Goal: Task Accomplishment & Management: Manage account settings

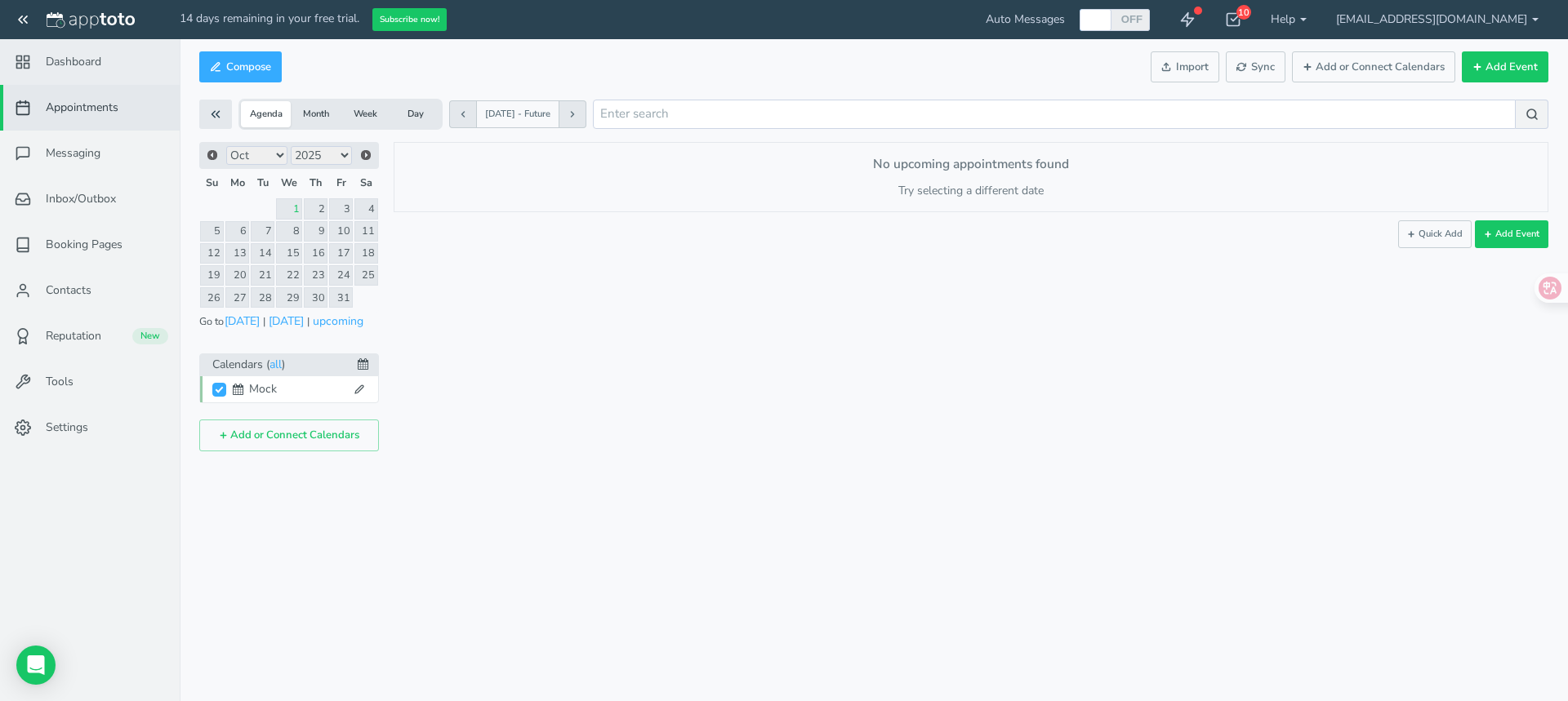
click at [83, 54] on span "Dashboard" at bounding box center [73, 61] width 55 height 16
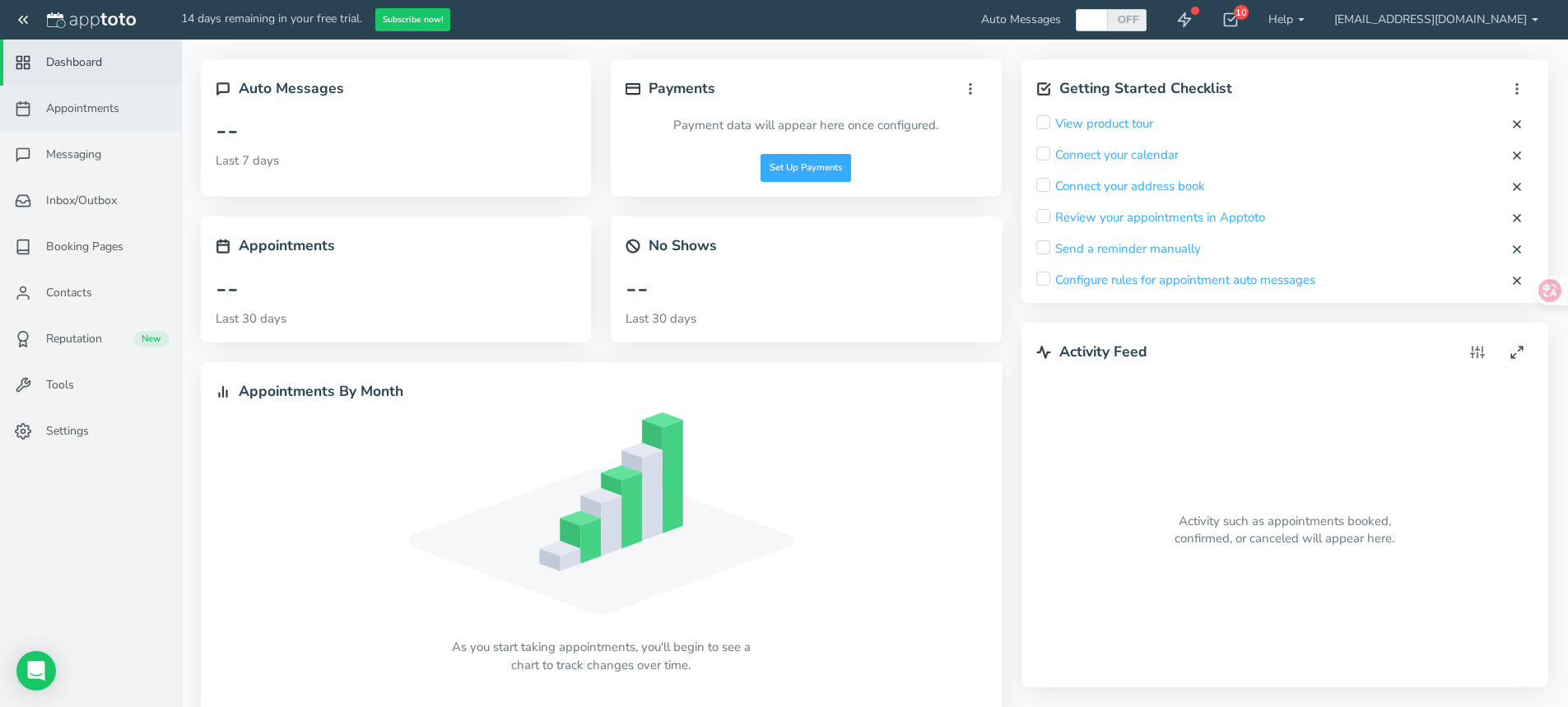
click at [63, 113] on span "Appointments" at bounding box center [82, 108] width 73 height 16
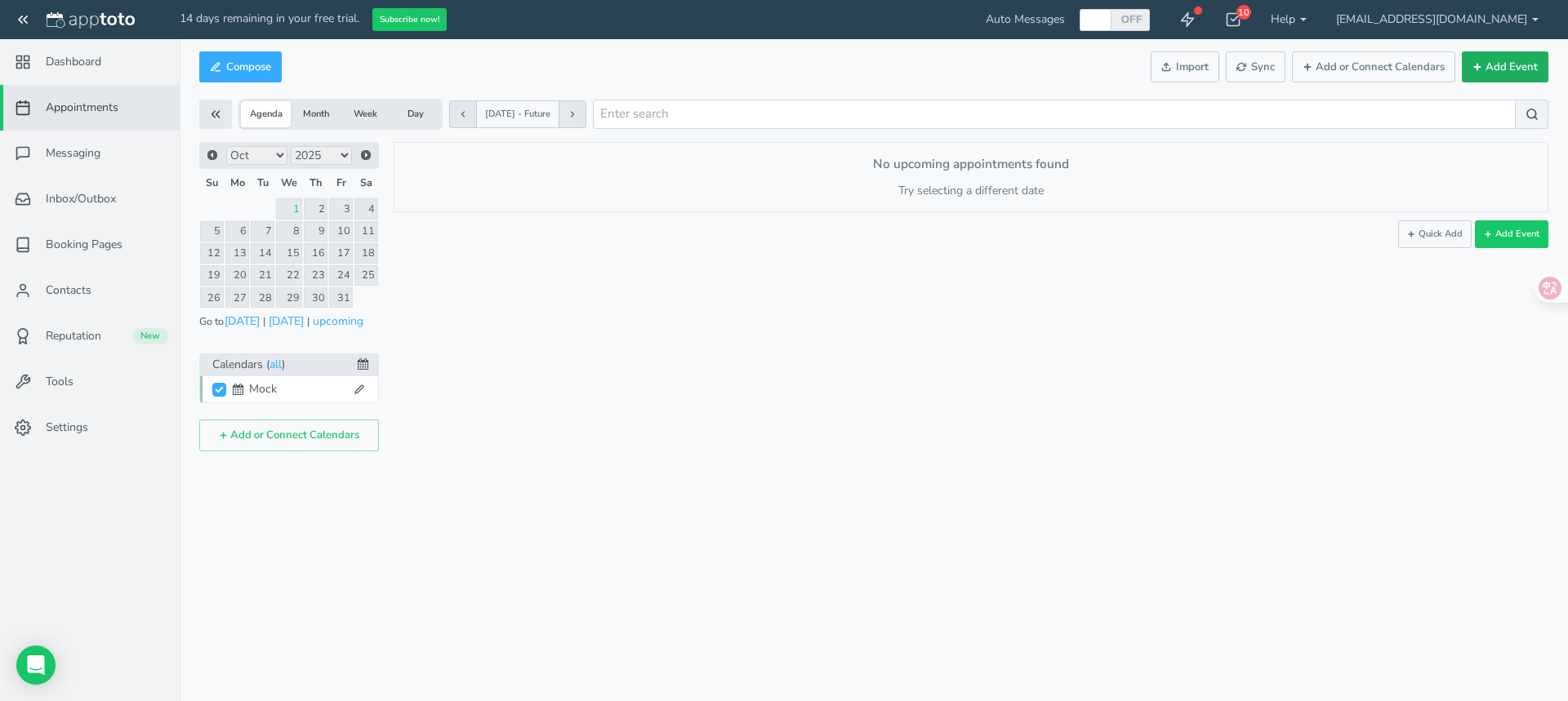
click at [1495, 66] on button "Add Event" at bounding box center [1506, 66] width 87 height 32
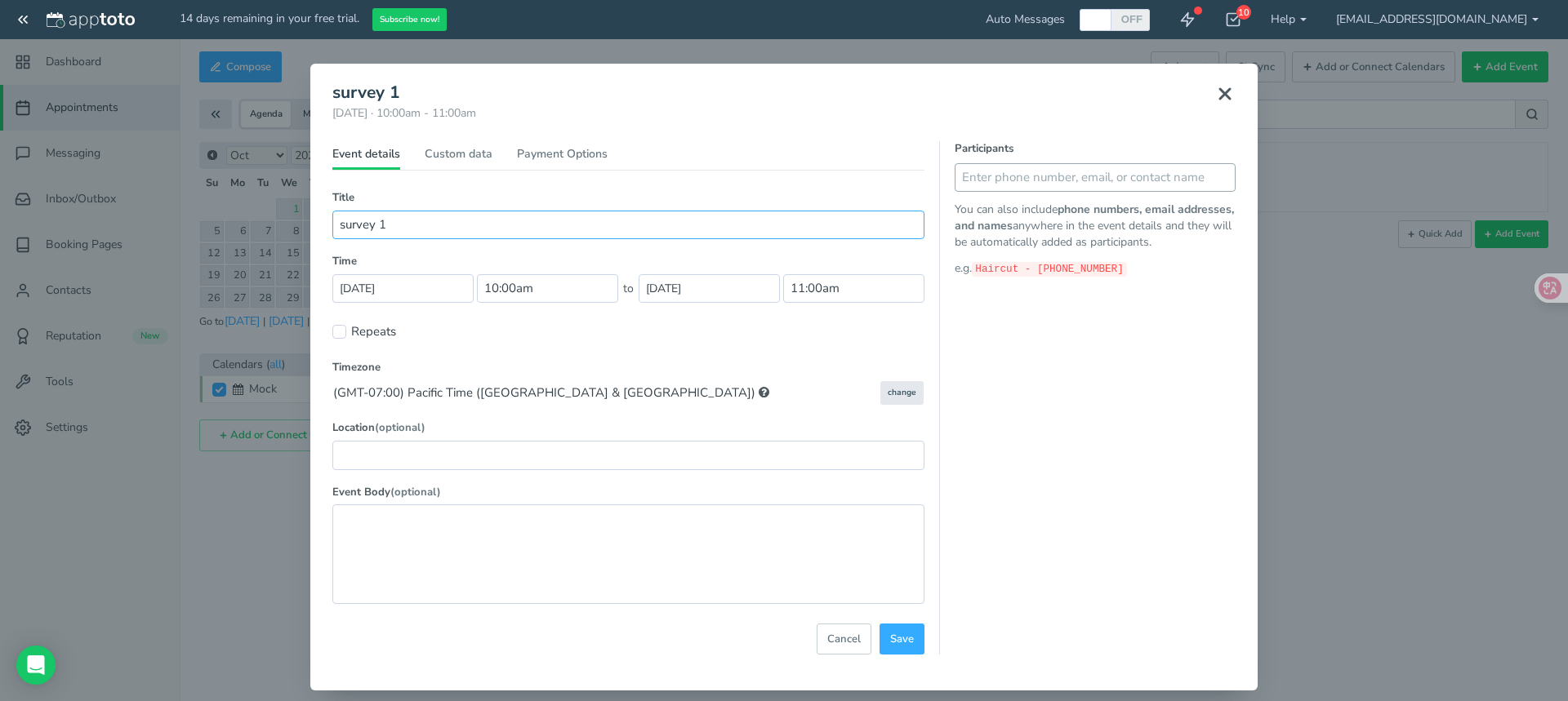
type input "survey 1"
click at [1033, 184] on input "text" at bounding box center [1096, 178] width 281 height 29
click at [992, 381] on div "Participants You can also include phone numbers, email addresses, and names any…" at bounding box center [1087, 398] width 297 height 514
click at [975, 179] on input "text" at bounding box center [1096, 178] width 281 height 29
type input "mock - 6266827711"
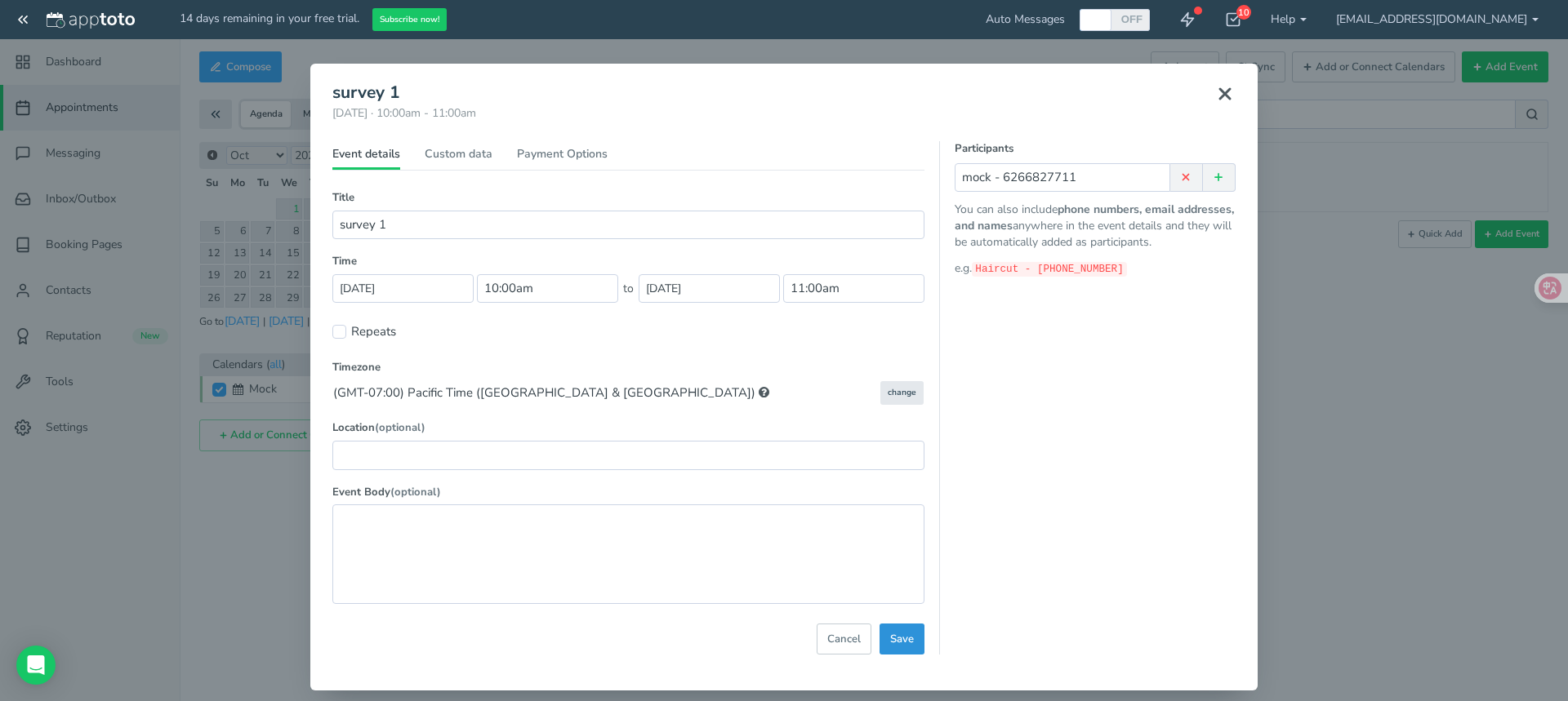
click at [896, 633] on span "Save" at bounding box center [902, 640] width 24 height 15
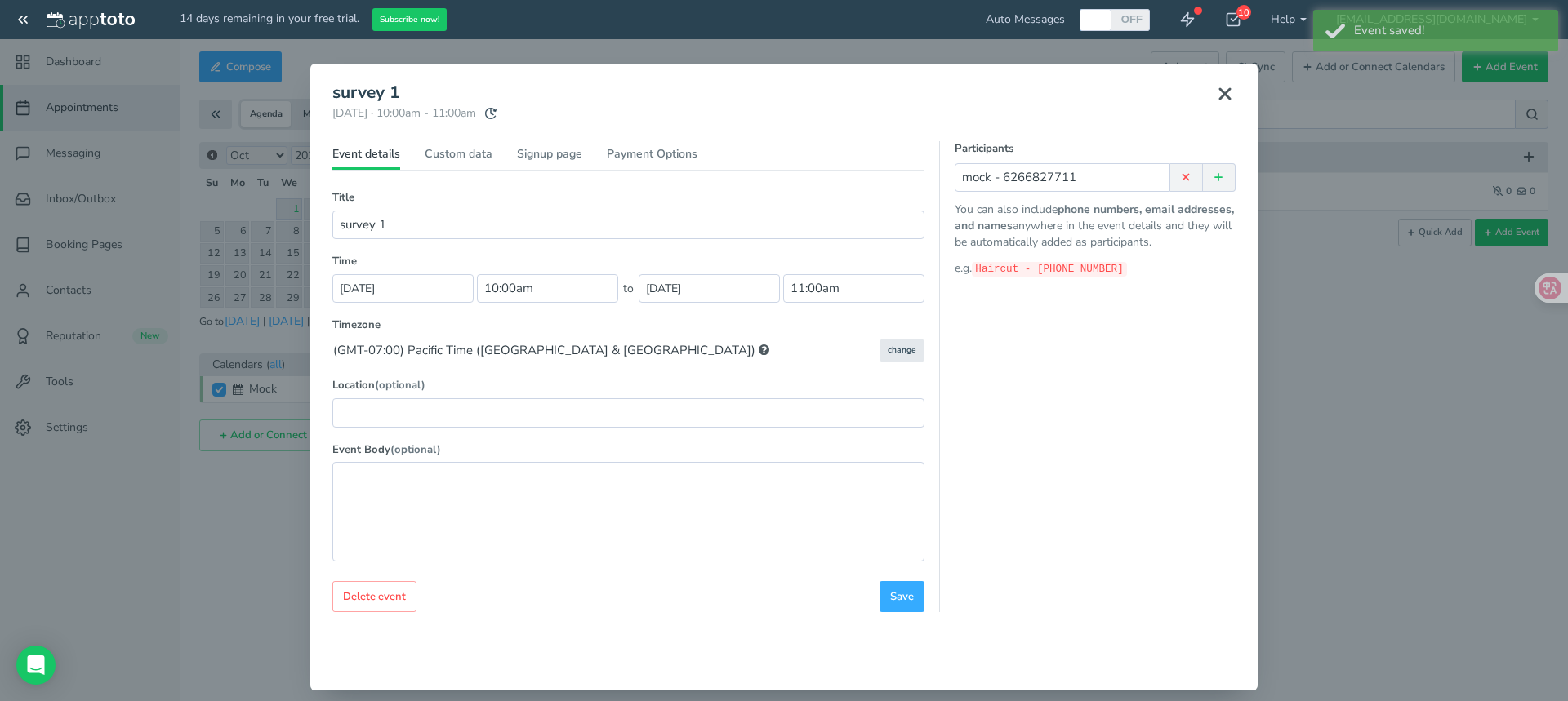
click at [1215, 92] on icon at bounding box center [1225, 94] width 20 height 20
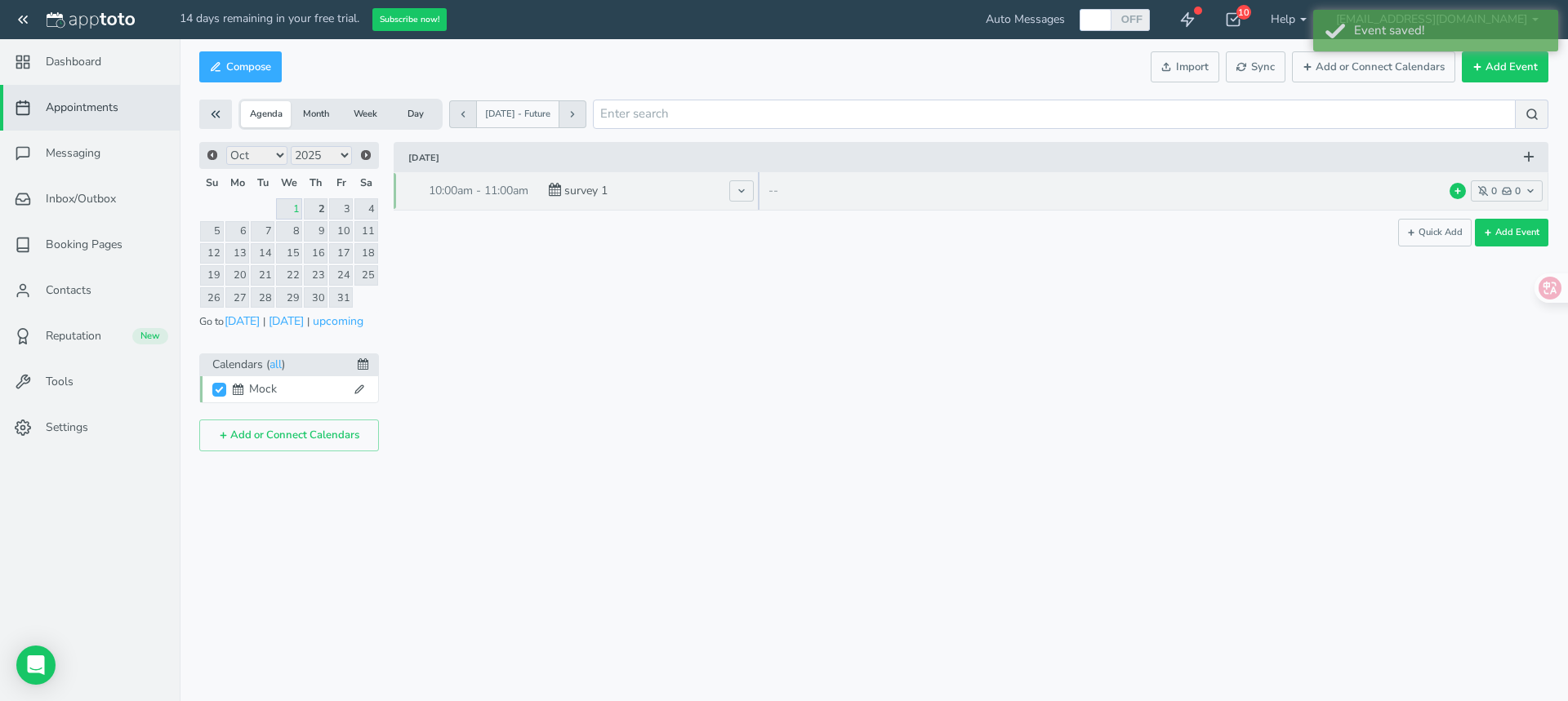
click at [547, 205] on div "10:00am - 11:00am" at bounding box center [488, 191] width 119 height 37
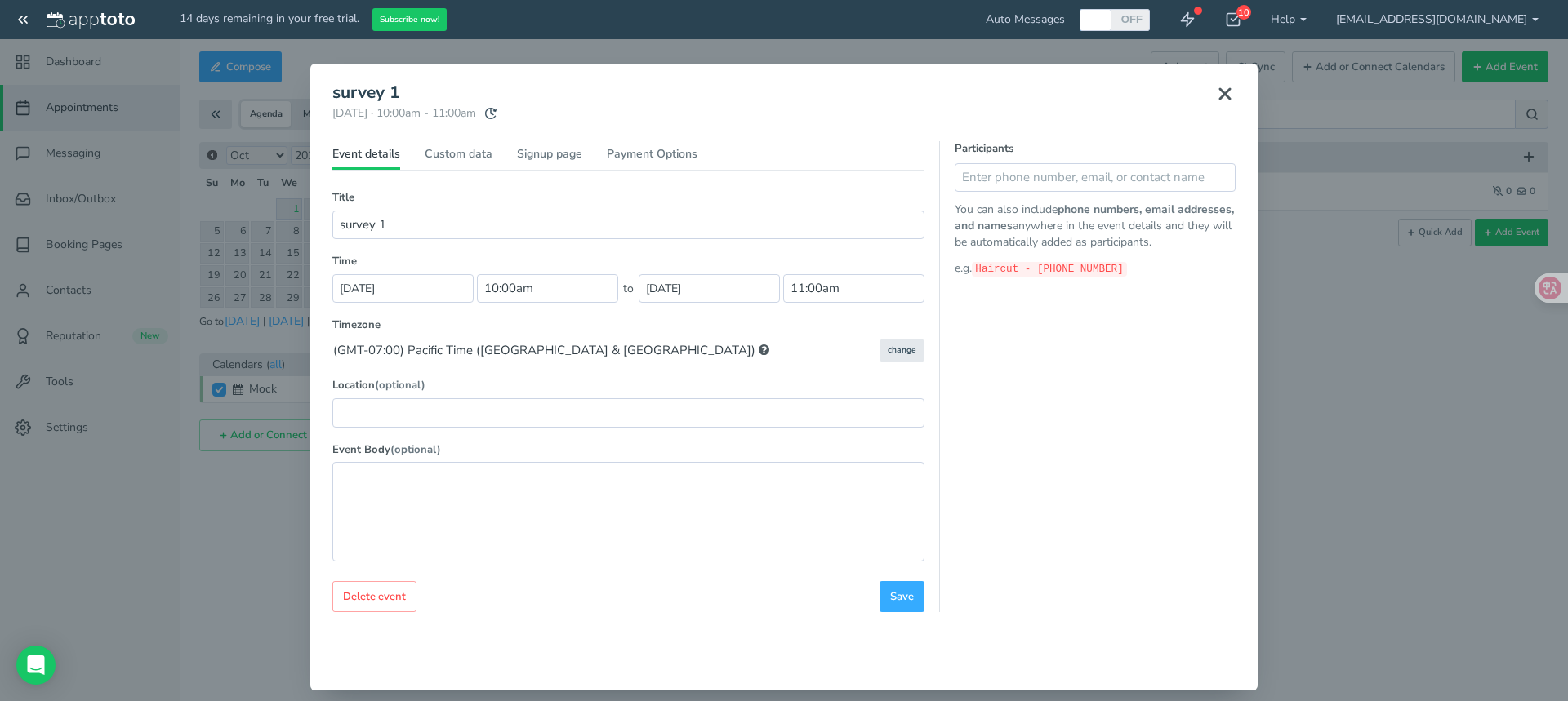
click at [1238, 111] on div "survey 1 [DATE] · 10:00am - 11:00am Public reschedule link Event details Custom…" at bounding box center [784, 348] width 923 height 543
click at [1215, 88] on icon at bounding box center [1225, 94] width 20 height 20
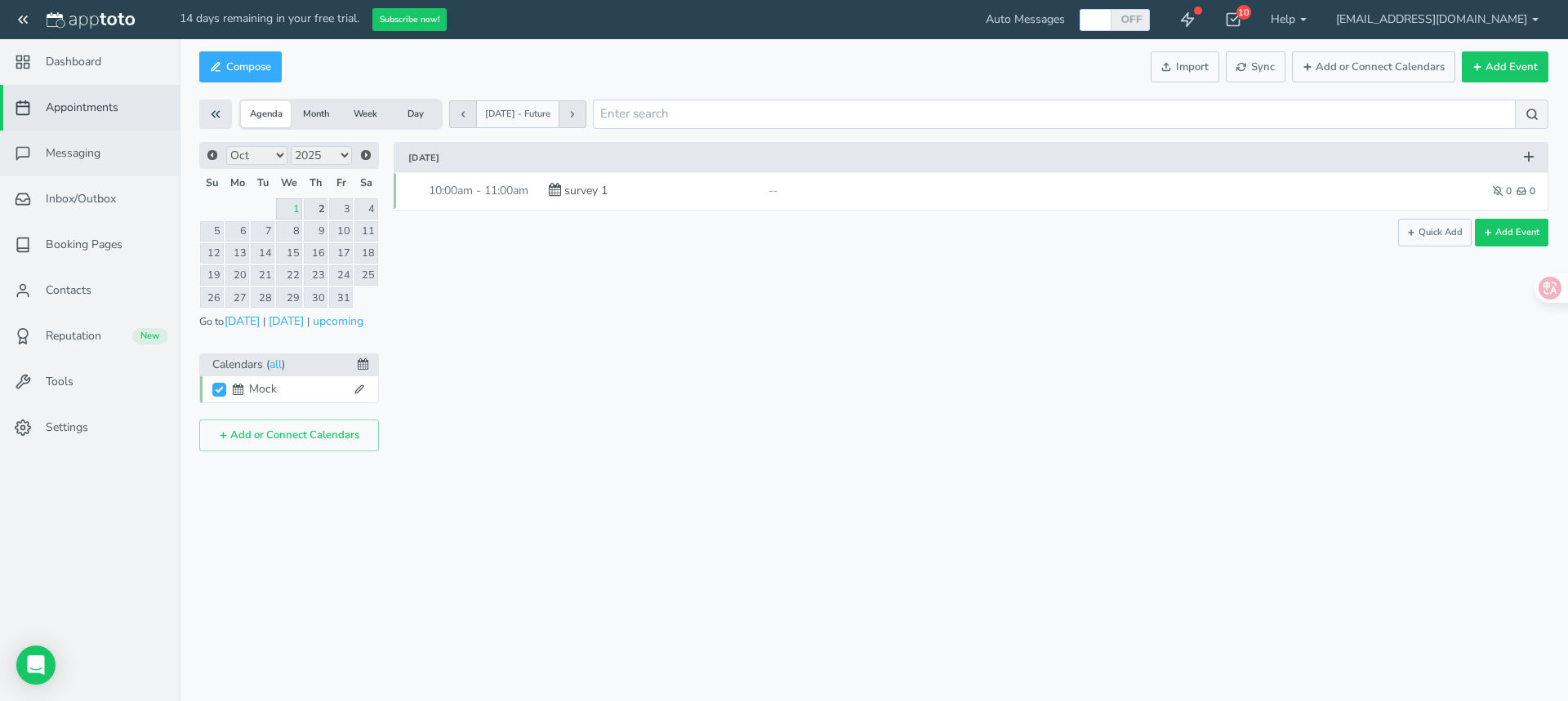
click at [68, 159] on span "Messaging" at bounding box center [73, 153] width 55 height 16
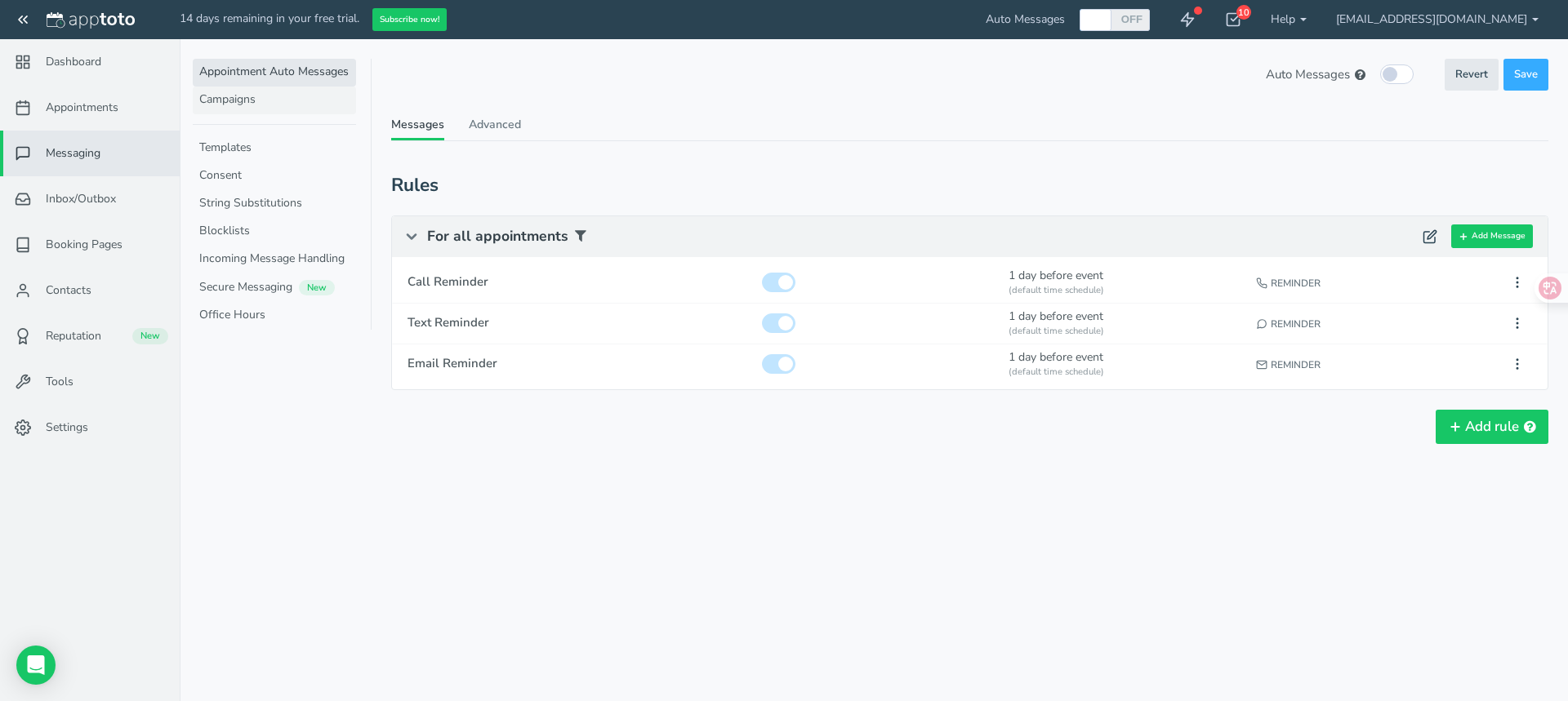
click at [240, 97] on link "Campaigns" at bounding box center [274, 101] width 164 height 28
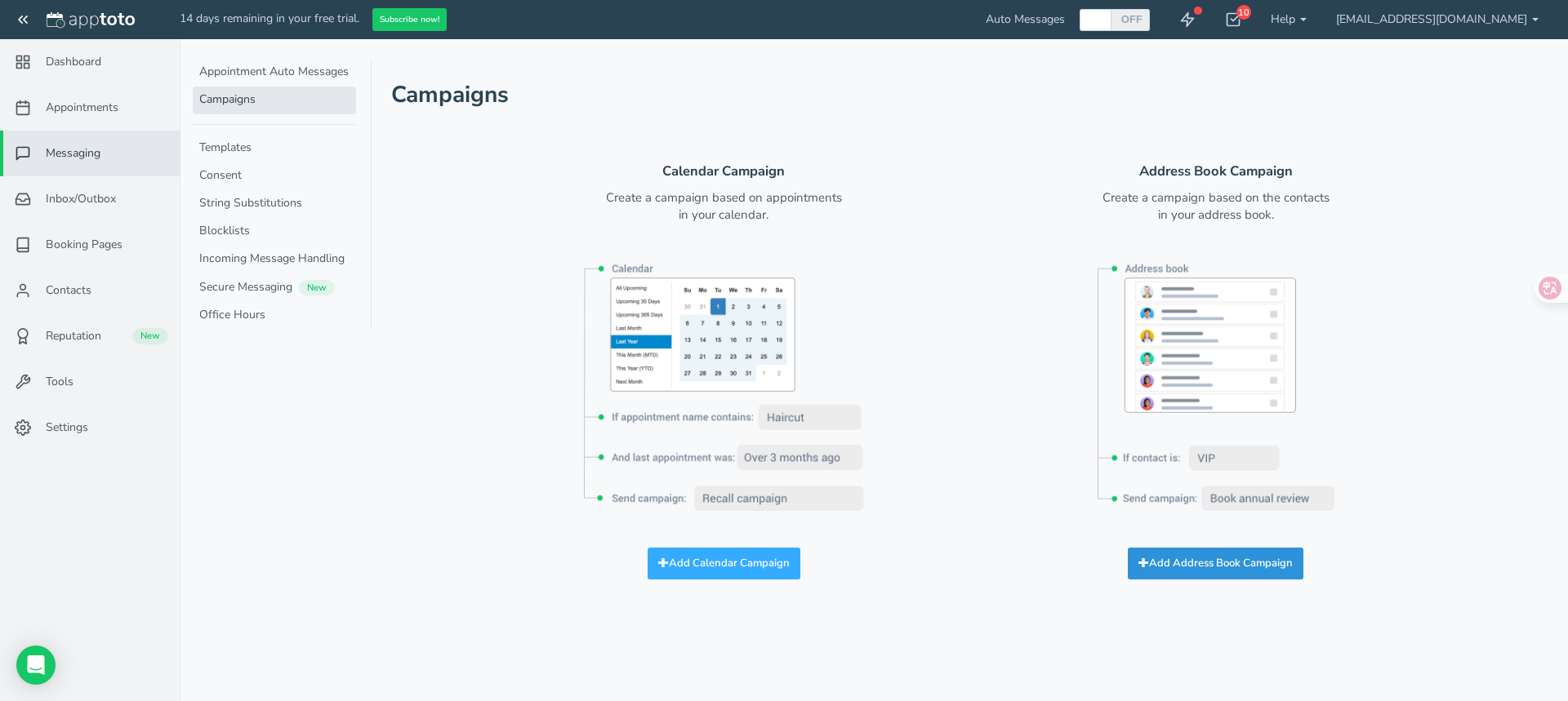
click at [1235, 555] on button "Add Address Book Campaign" at bounding box center [1216, 563] width 176 height 32
select select "string:contact"
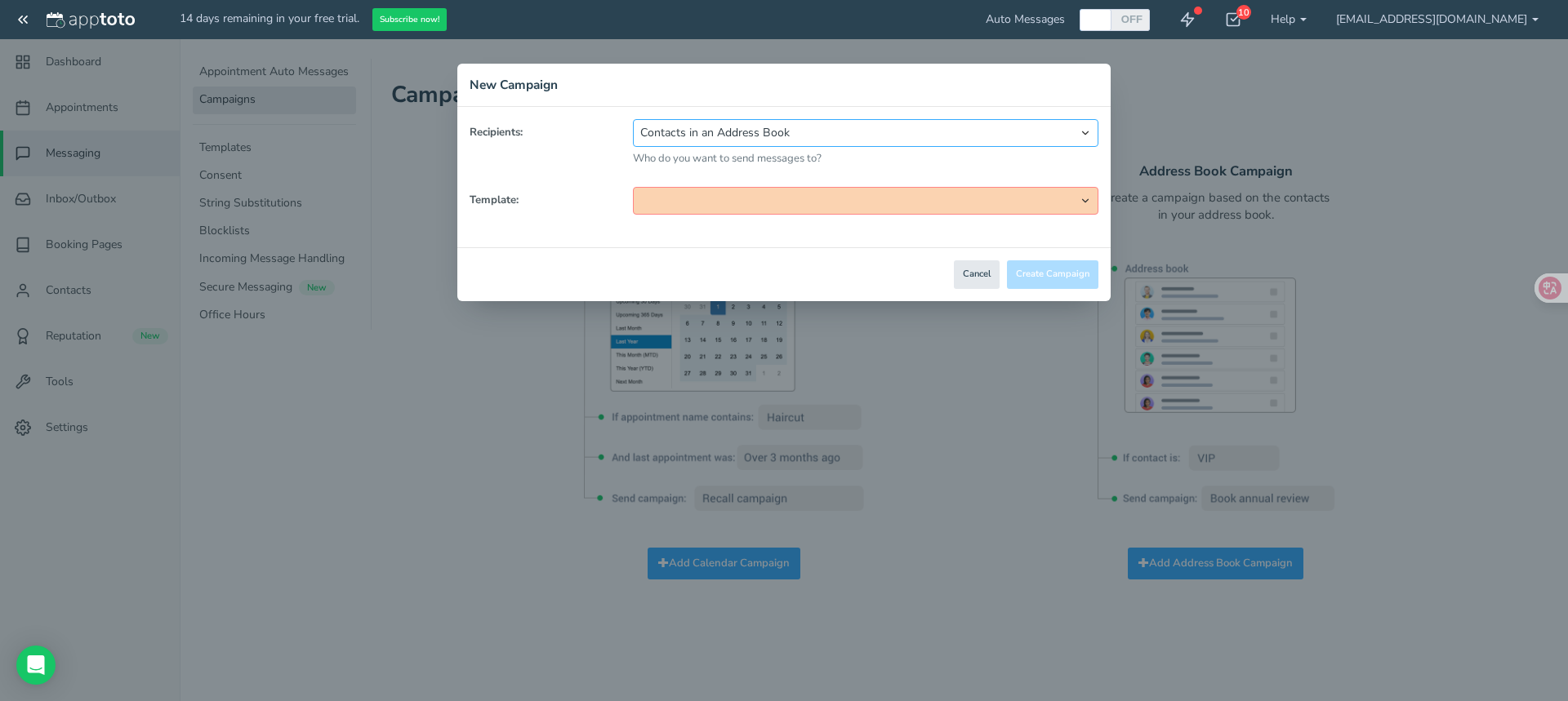
click at [735, 129] on select "Contacts in an Address Book Appointments on a Calendar" at bounding box center [866, 133] width 465 height 28
click at [633, 119] on select "Contacts in an Address Book Appointments on a Calendar" at bounding box center [866, 133] width 465 height 28
click at [735, 198] on select "Single Message Standard Booking Campaign Annual - Client Anniversary First Year…" at bounding box center [866, 201] width 465 height 28
select select "string:default_3"
click at [633, 187] on select "Single Message Standard Booking Campaign Annual - Client Anniversary First Year…" at bounding box center [866, 201] width 465 height 28
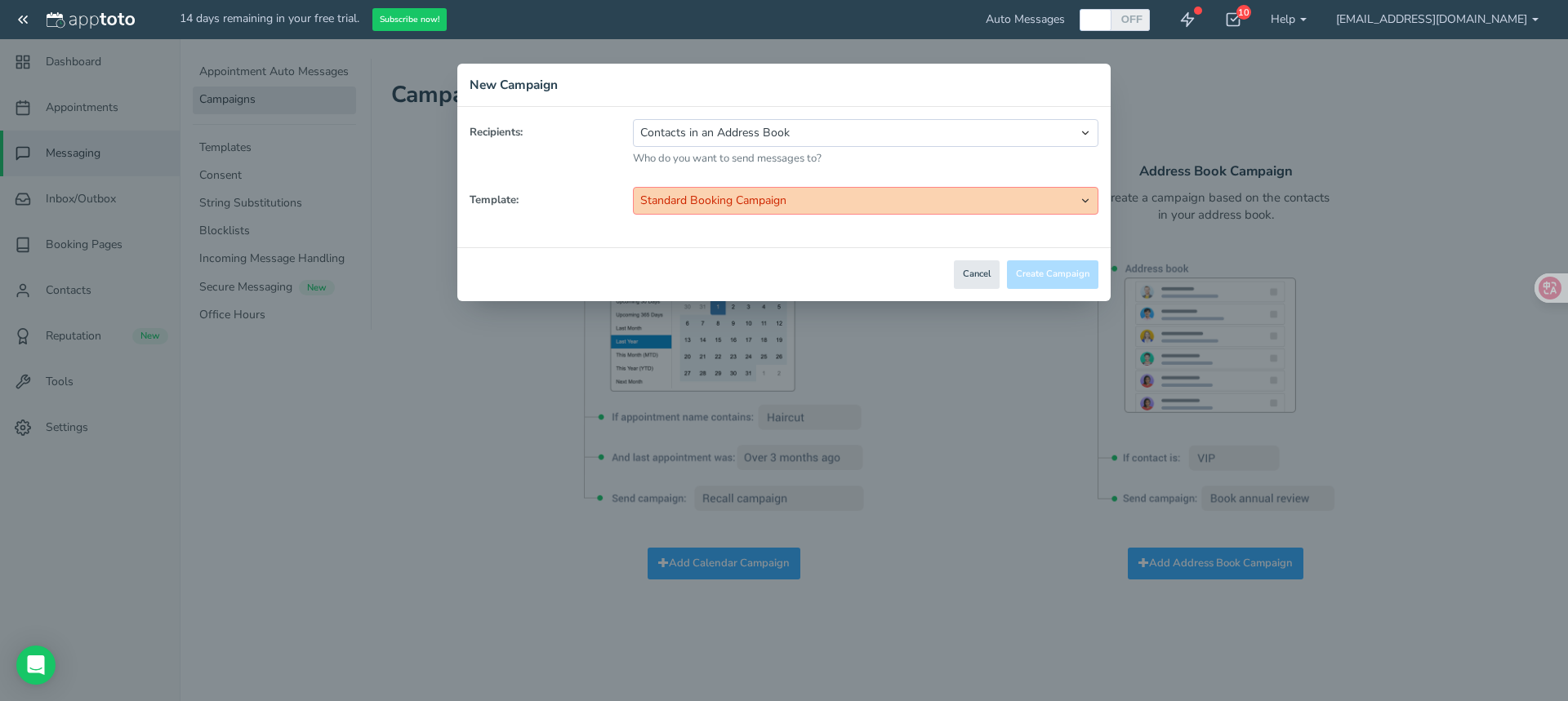
select select "string:book_appointment"
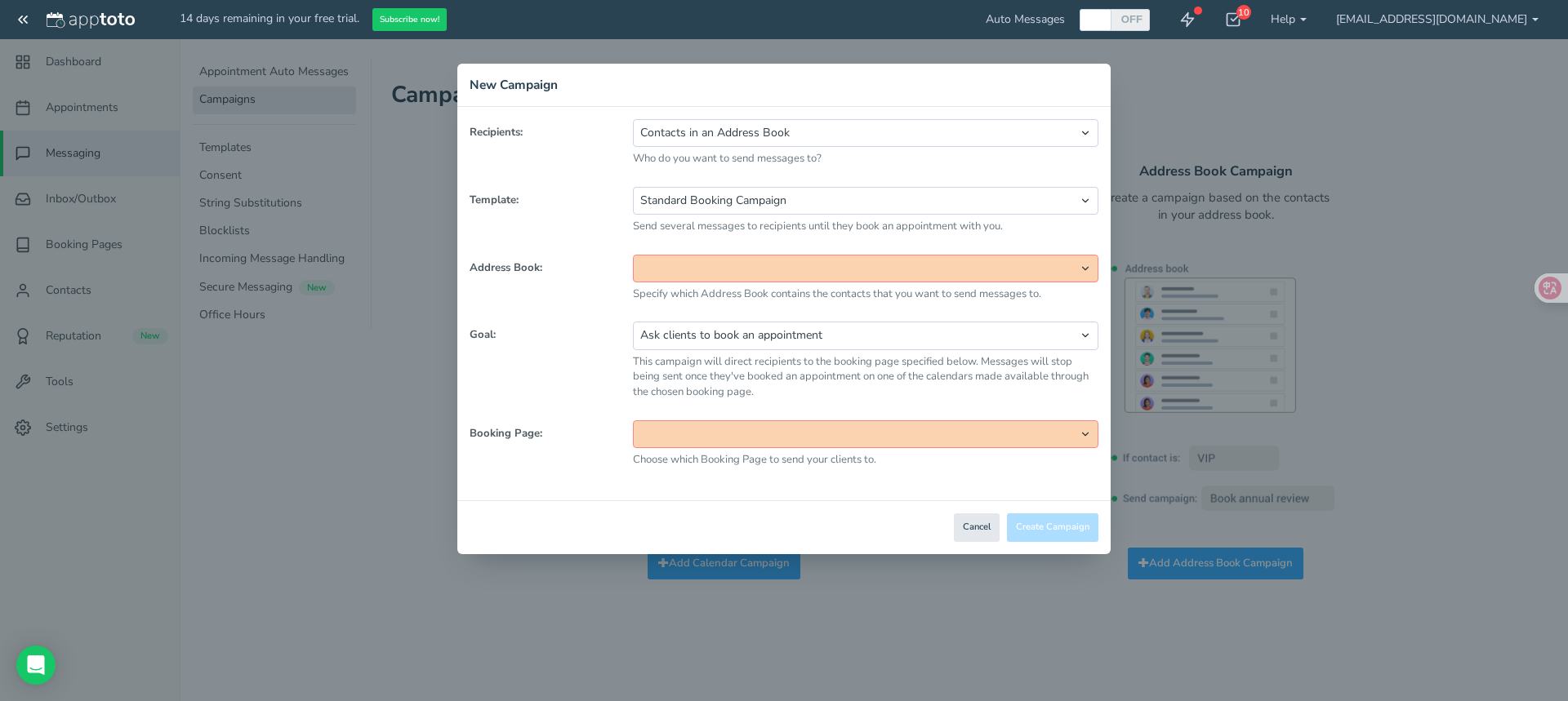
click at [743, 273] on select "Apptoto" at bounding box center [866, 268] width 465 height 28
select select "number:26227"
click at [633, 255] on select "Apptoto" at bounding box center [866, 268] width 465 height 28
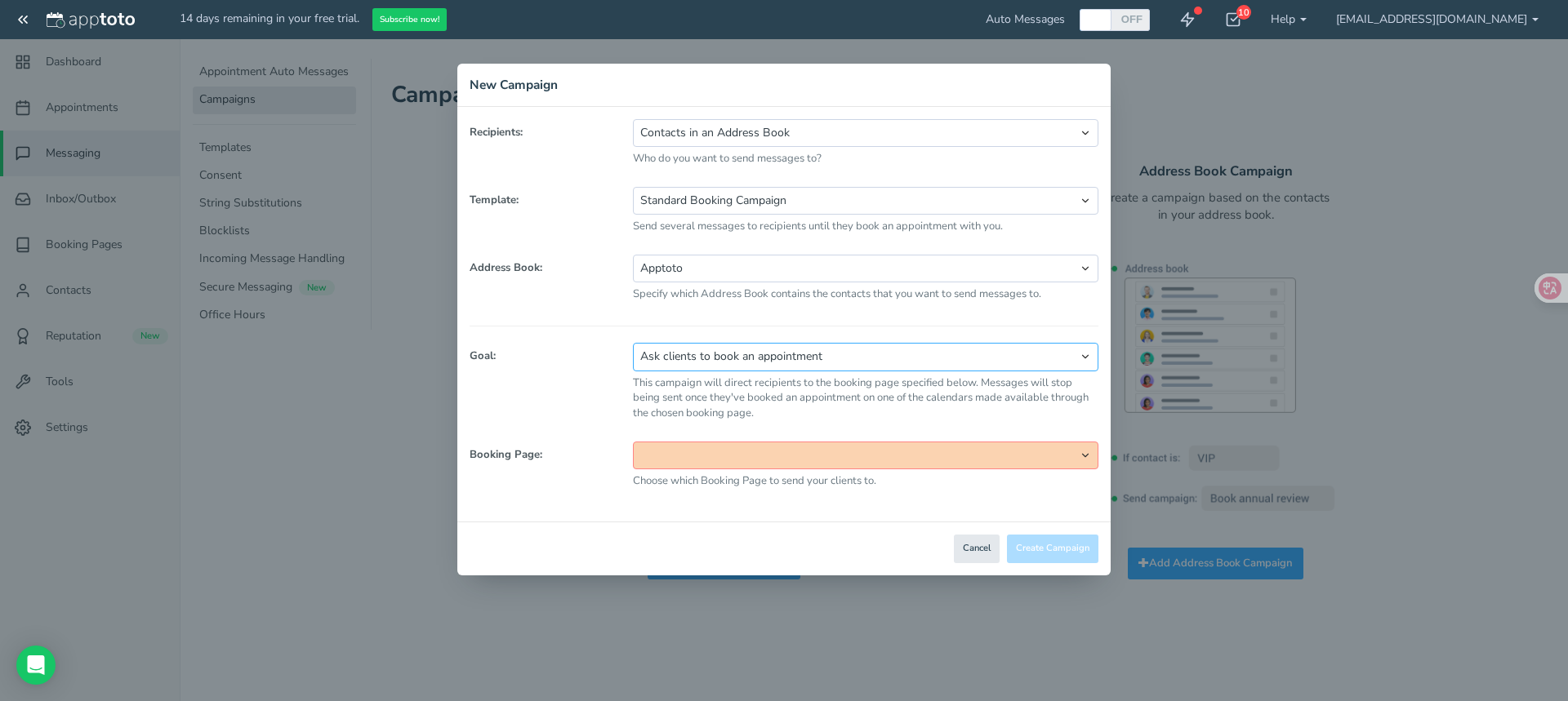
click at [813, 344] on select "Ask clients to book an appointment Custom No goal (send informational messages)" at bounding box center [866, 357] width 465 height 28
select select "string:custom"
click at [633, 343] on select "Ask clients to book an appointment Custom No goal (send informational messages)" at bounding box center [866, 357] width 465 height 28
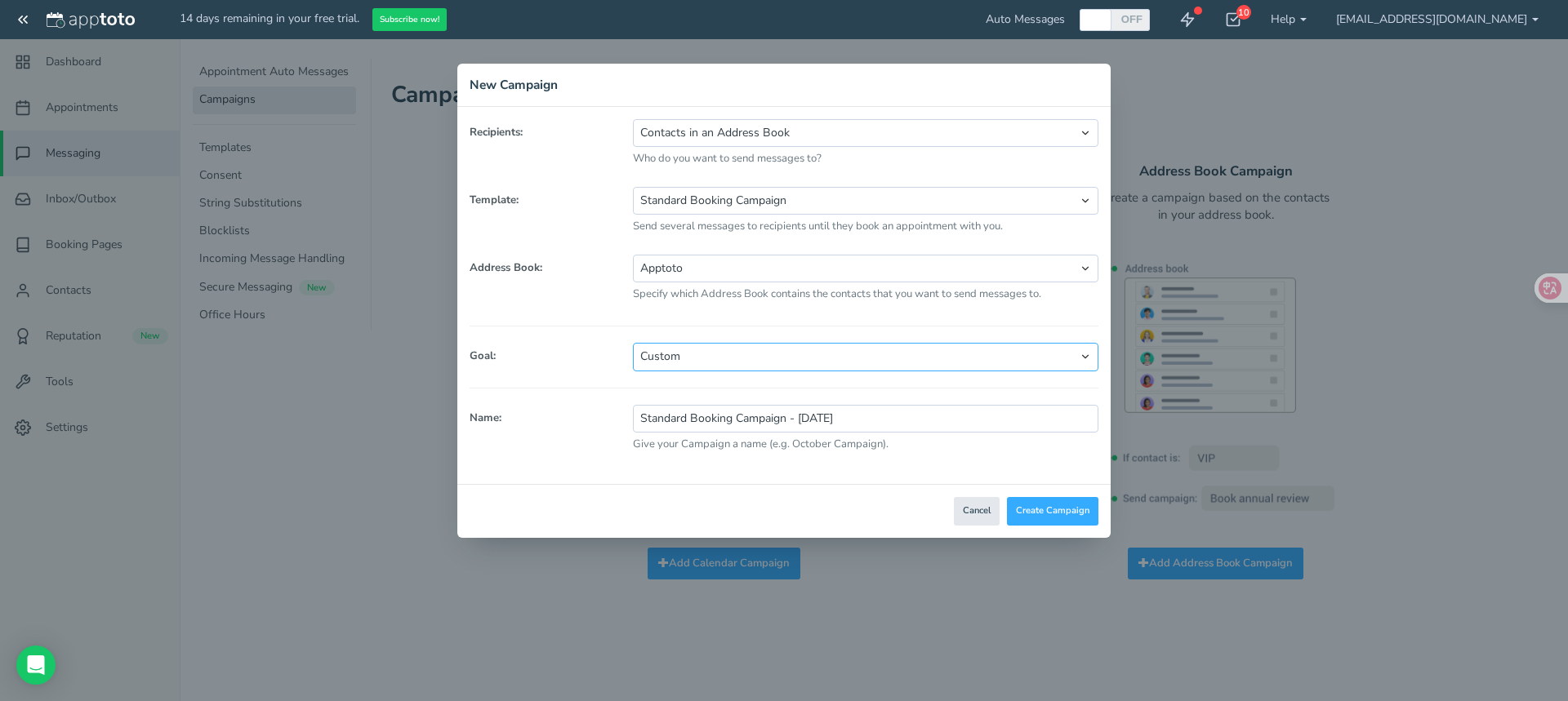
click at [789, 360] on select "Ask clients to book an appointment Custom No goal (send informational messages)" at bounding box center [866, 357] width 465 height 28
click at [636, 484] on div "Recipients: Contacts in an Address Book Appointments on a Calendar Who do you w…" at bounding box center [784, 296] width 654 height 377
click at [740, 354] on select "Ask clients to book an appointment Custom No goal (send informational messages)" at bounding box center [866, 357] width 465 height 28
click at [551, 441] on div "Name: Standard Booking Campaign - [DATE] Give your Campaign a name (e.g. Octobe…" at bounding box center [784, 432] width 654 height 55
drag, startPoint x: 740, startPoint y: 378, endPoint x: 531, endPoint y: 370, distance: 209.2
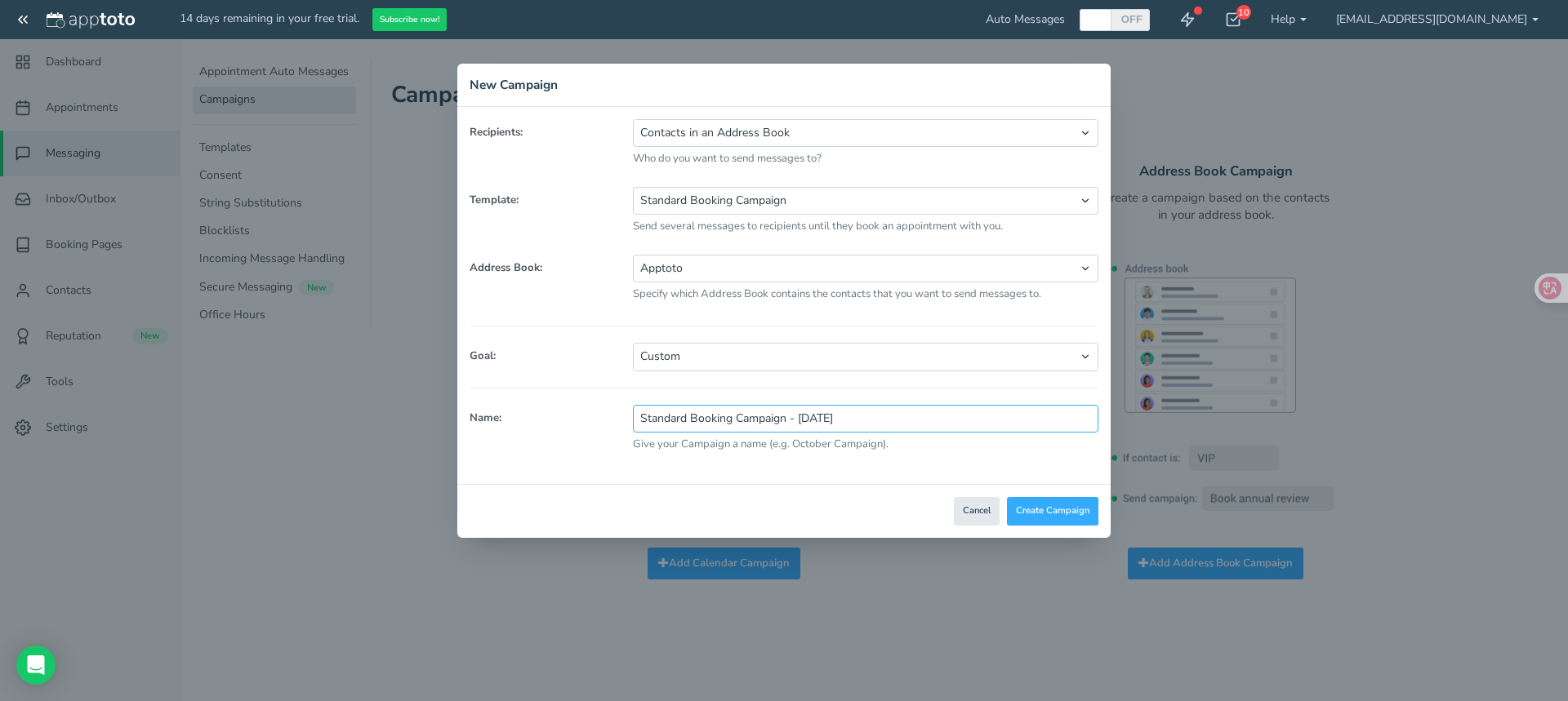
click at [531, 370] on div "Address Book: Apptoto Specify which Address Book contains the contacts that you…" at bounding box center [784, 358] width 629 height 206
click at [707, 426] on input "Survey complet" at bounding box center [866, 418] width 465 height 28
type input "Survey wave 1"
click at [1075, 515] on button "Create Campaign" at bounding box center [1052, 512] width 91 height 29
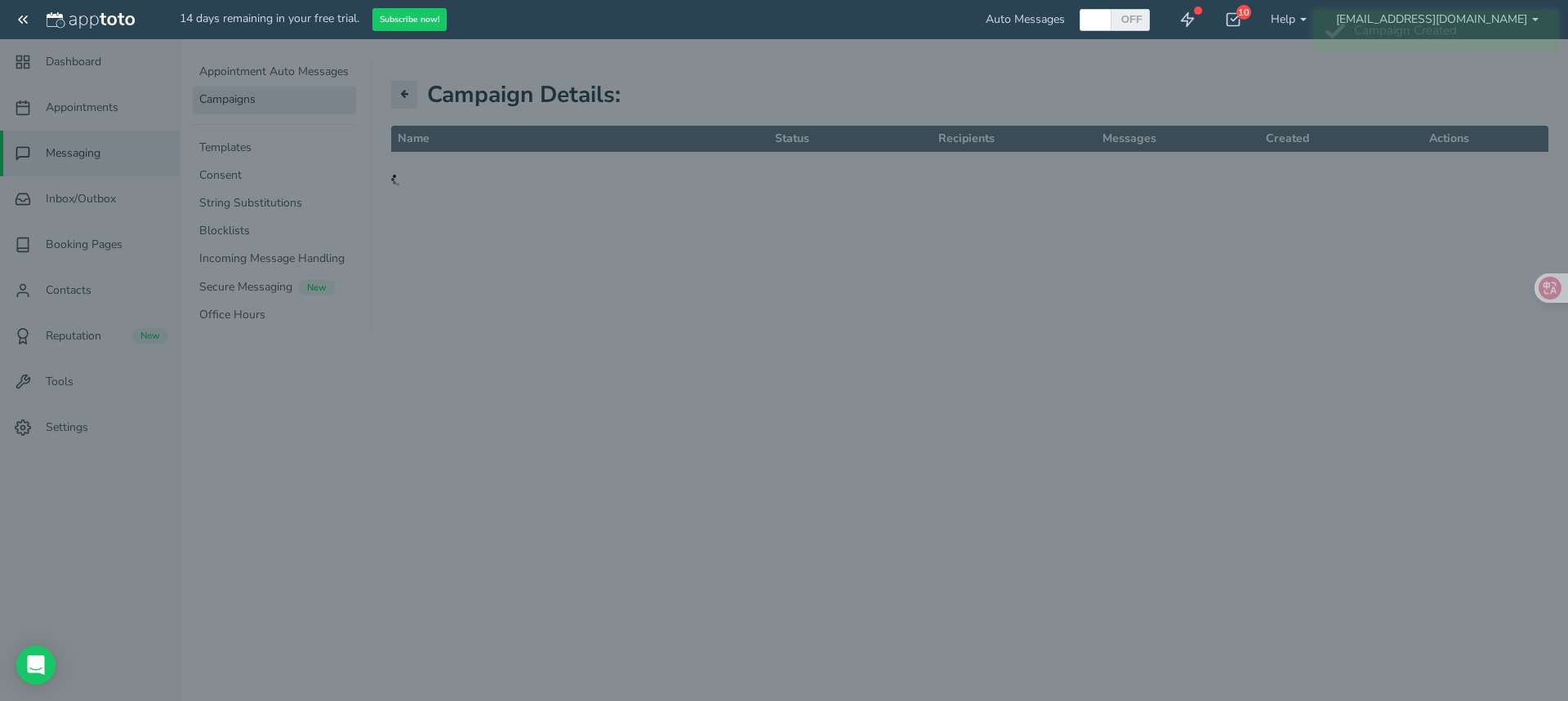
type input "Survey wave 1"
select select "string:default"
select select "number:26227"
select select "string:default"
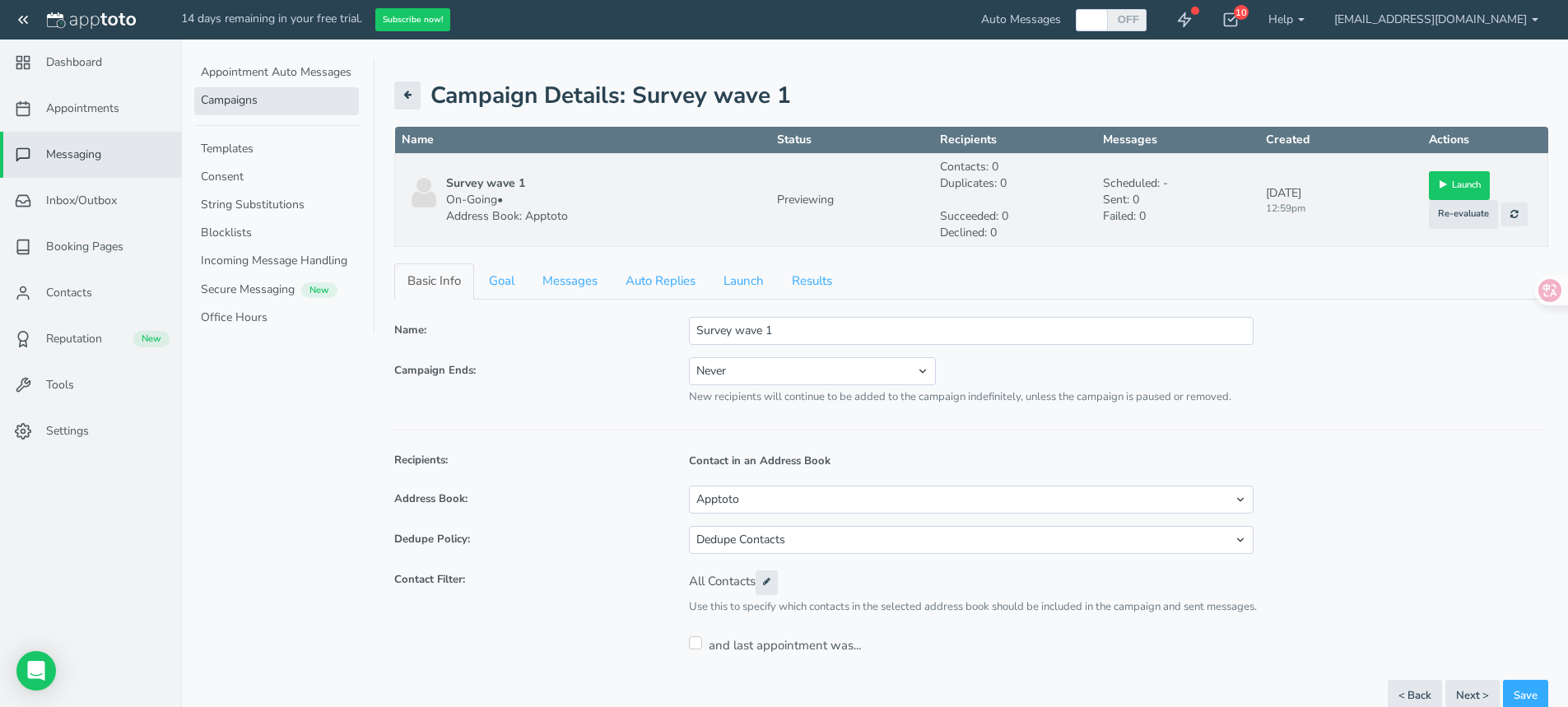
scroll to position [25, 0]
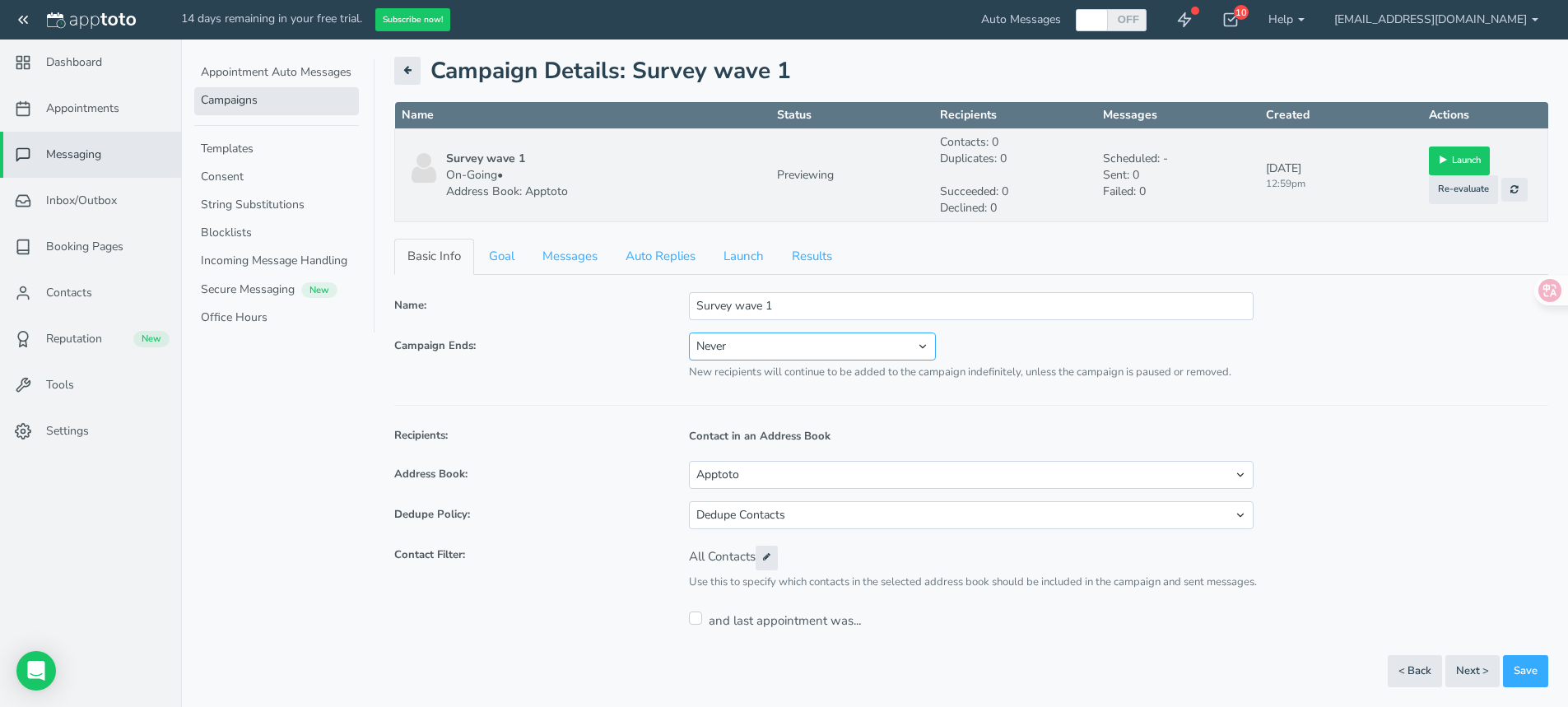
click at [817, 345] on select "Never On specific date" at bounding box center [812, 346] width 247 height 28
click at [556, 334] on label "Campaign Ends:" at bounding box center [529, 343] width 295 height 21
click at [717, 515] on select "Dedupe Contacts Don't Dedupe Contacts" at bounding box center [971, 515] width 565 height 28
click at [508, 260] on link "Goal" at bounding box center [501, 256] width 52 height 35
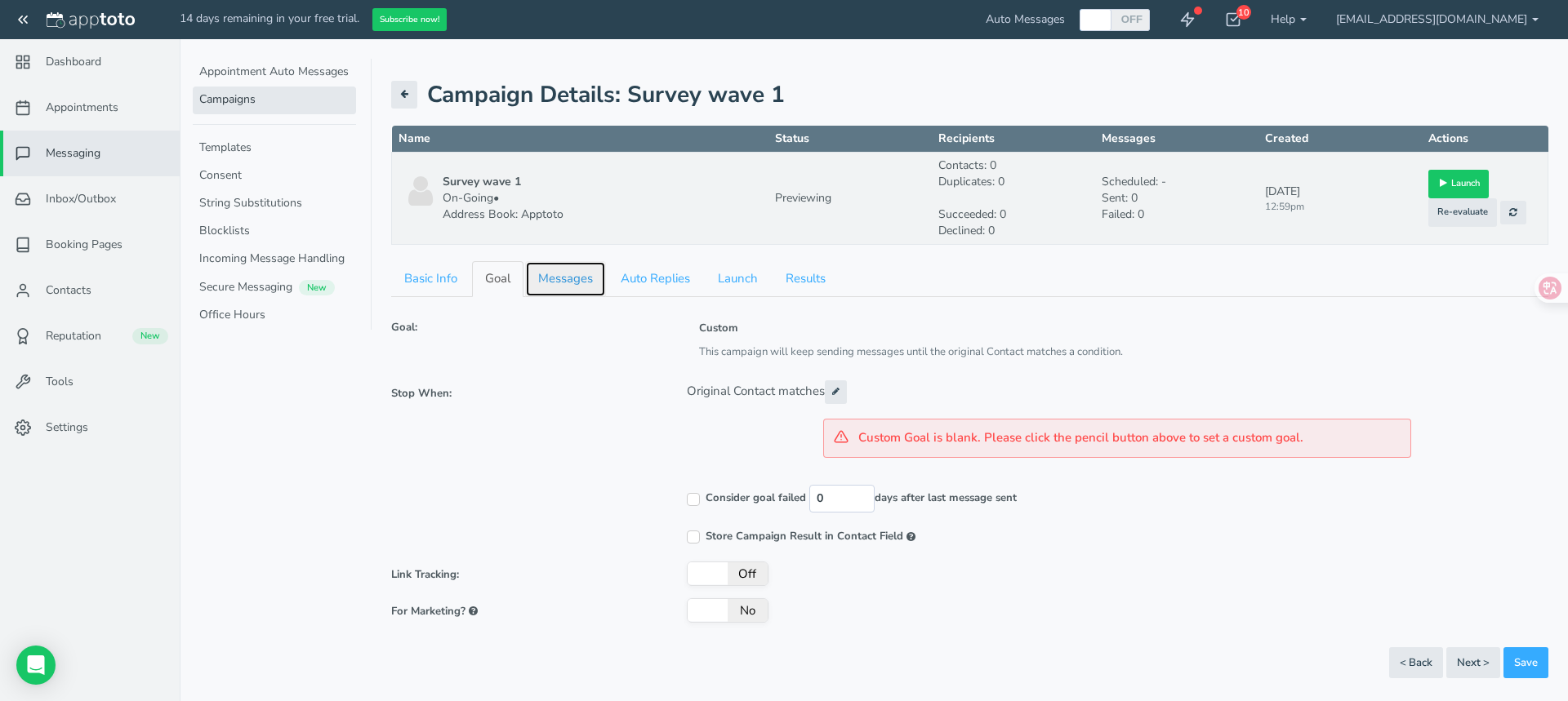
click at [579, 272] on link "Messages" at bounding box center [565, 279] width 81 height 35
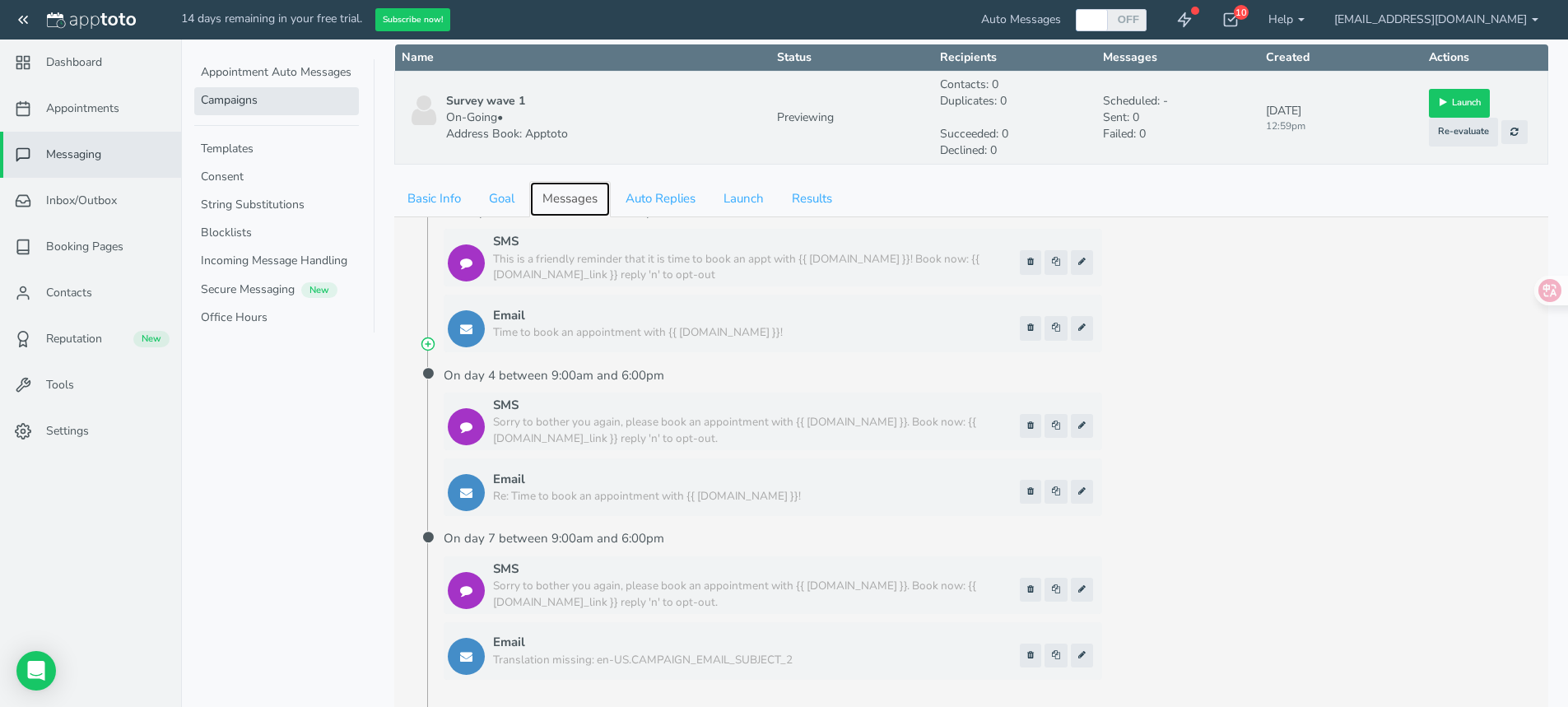
scroll to position [165, 0]
click at [1077, 264] on button at bounding box center [1082, 260] width 22 height 24
type input "1"
type input "09:00am"
type input "06:00pm"
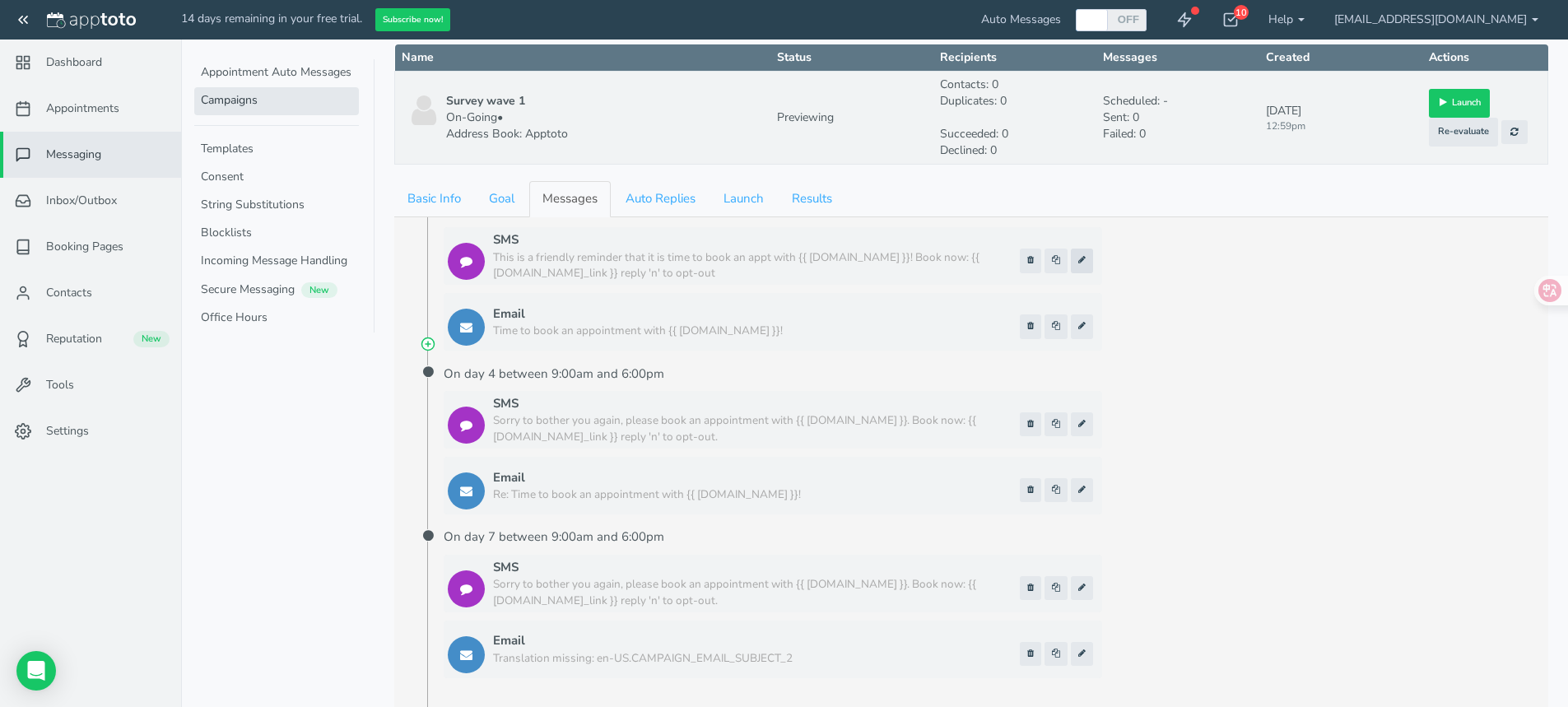
type textarea "This is a friendly reminder that it is time to book an appt with {{ [DOMAIN_NAM…"
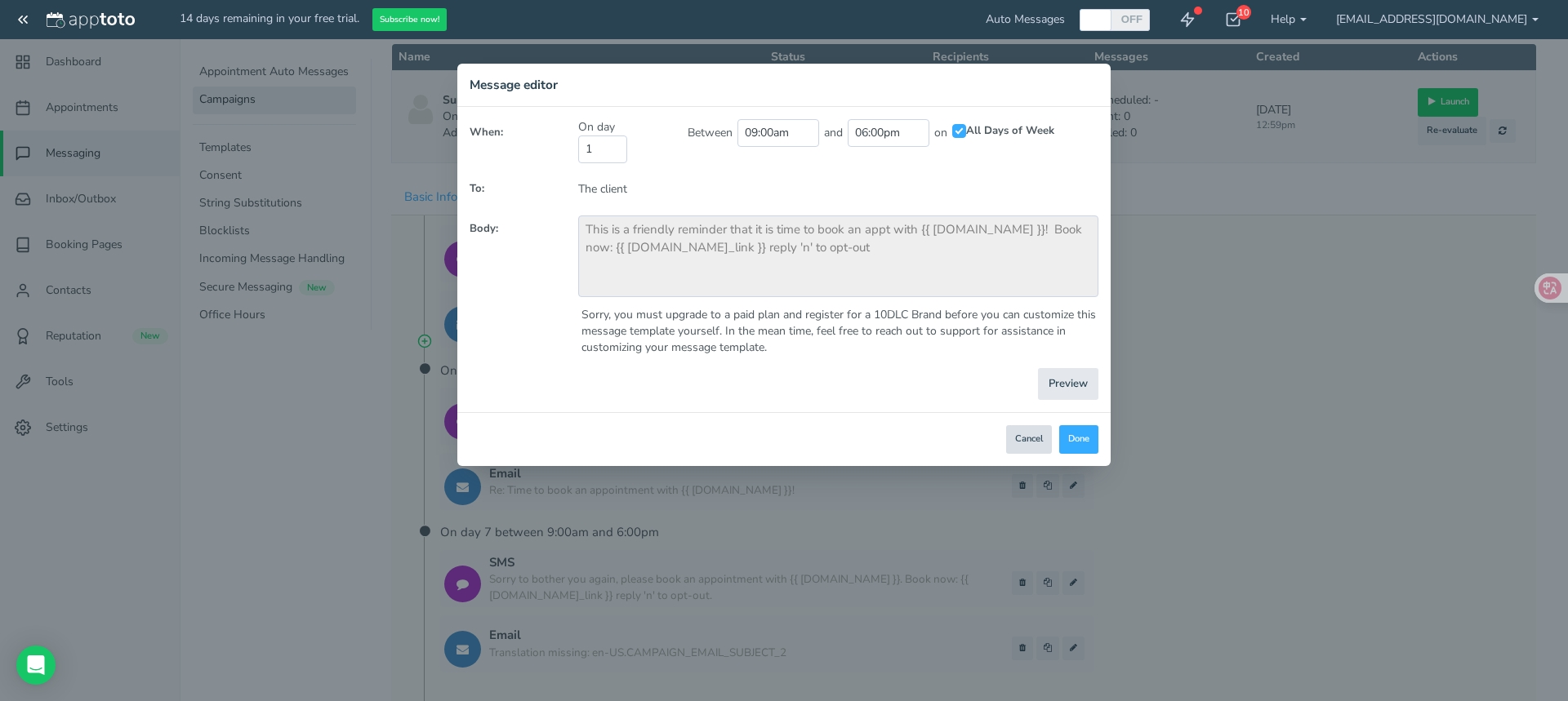
click at [1028, 443] on button "Cancel" at bounding box center [1029, 440] width 46 height 29
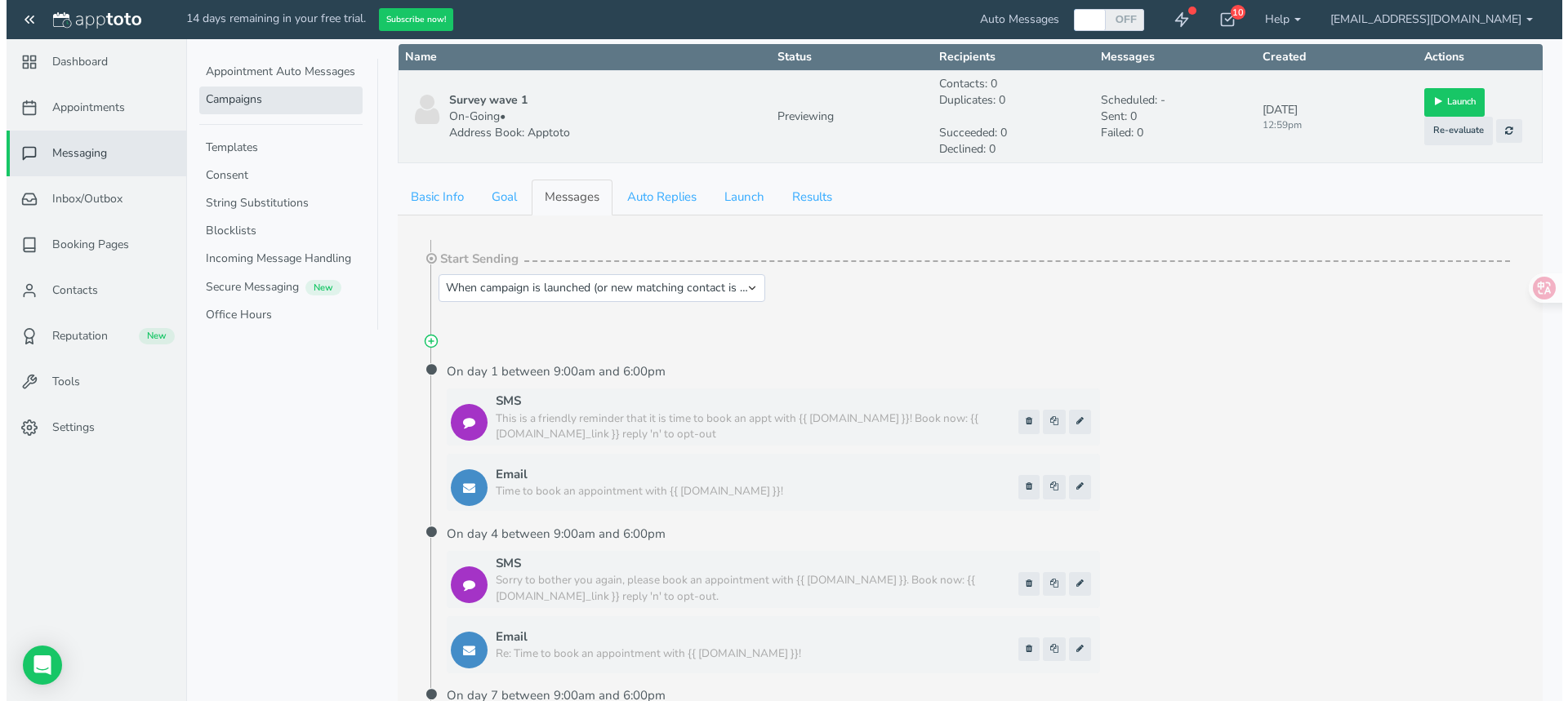
scroll to position [0, 0]
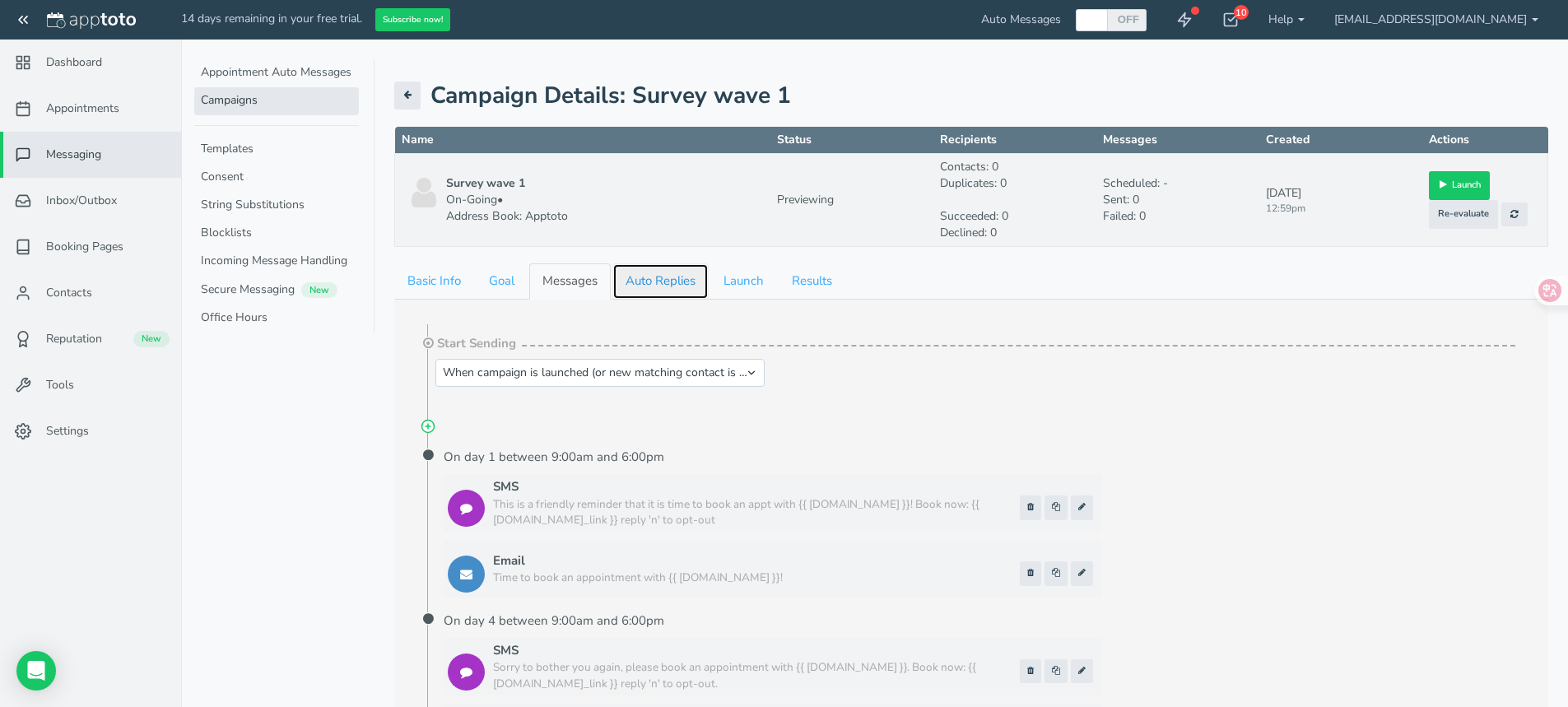
click at [686, 266] on link "Auto Replies" at bounding box center [660, 281] width 96 height 35
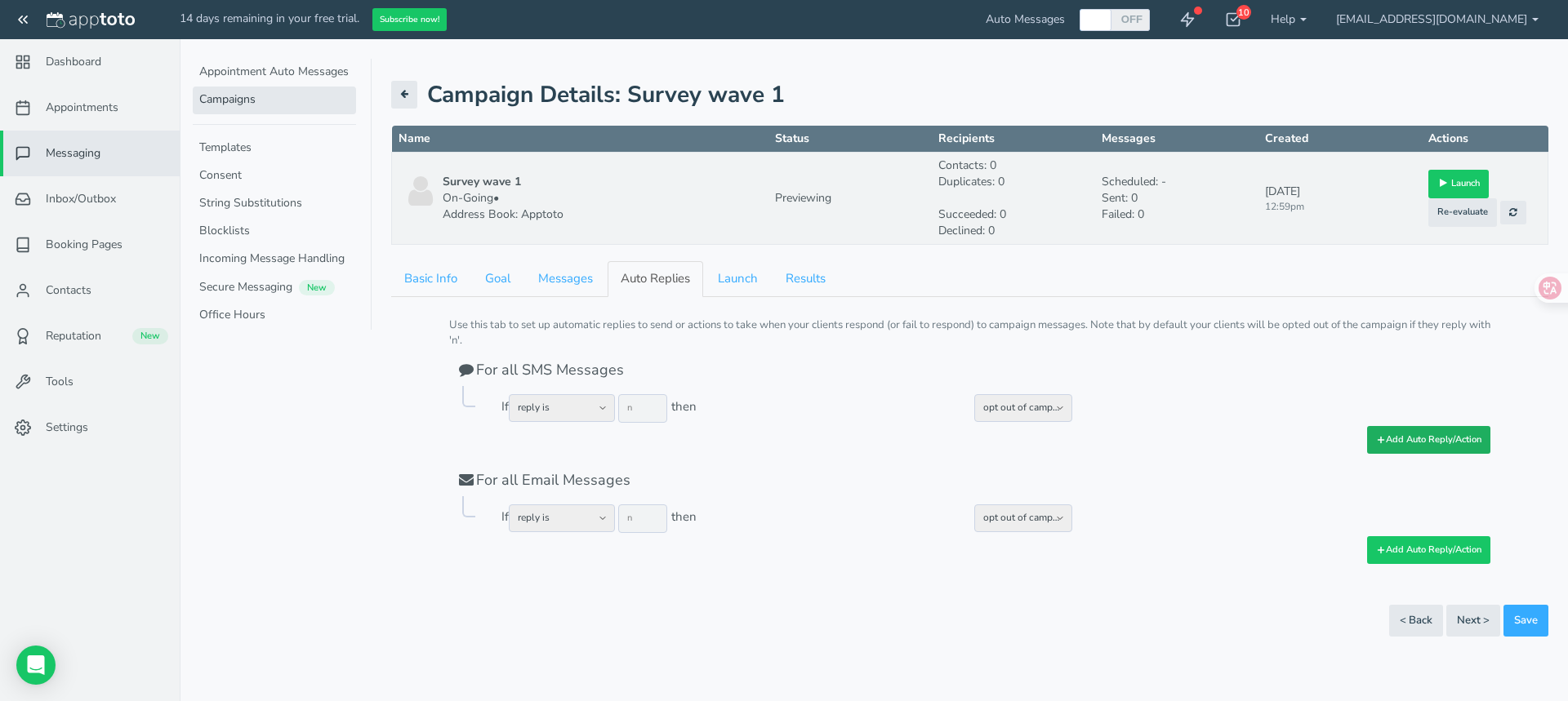
click at [1432, 443] on button "Add Auto Reply/Action" at bounding box center [1429, 440] width 124 height 28
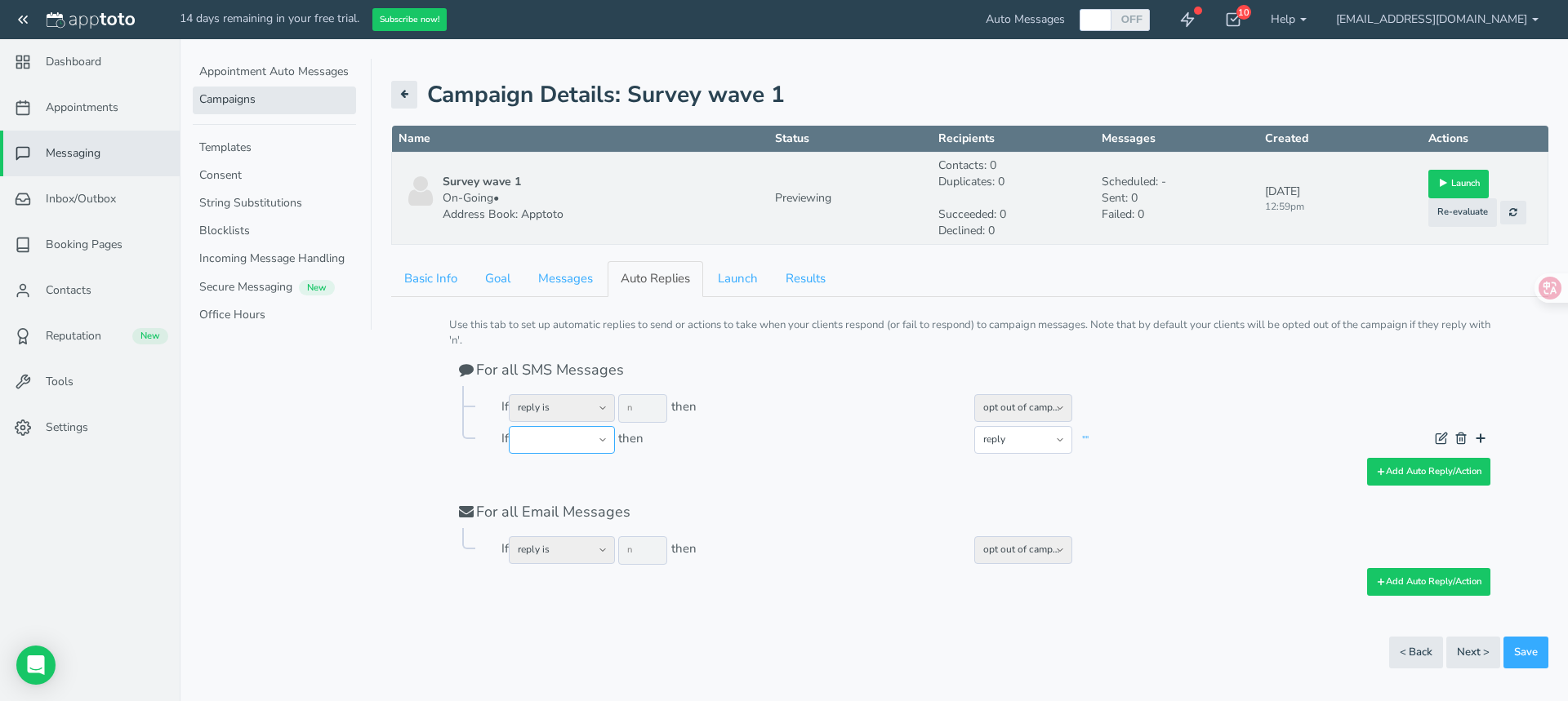
click at [563, 431] on select "reply is reply includes any reply reply or digit is not recognized no response …" at bounding box center [562, 440] width 107 height 28
click at [821, 405] on td "If reply is reply includes any reply reply or digit is not recognized no respon…" at bounding box center [736, 410] width 469 height 32
click at [744, 277] on link "Launch" at bounding box center [738, 279] width 66 height 35
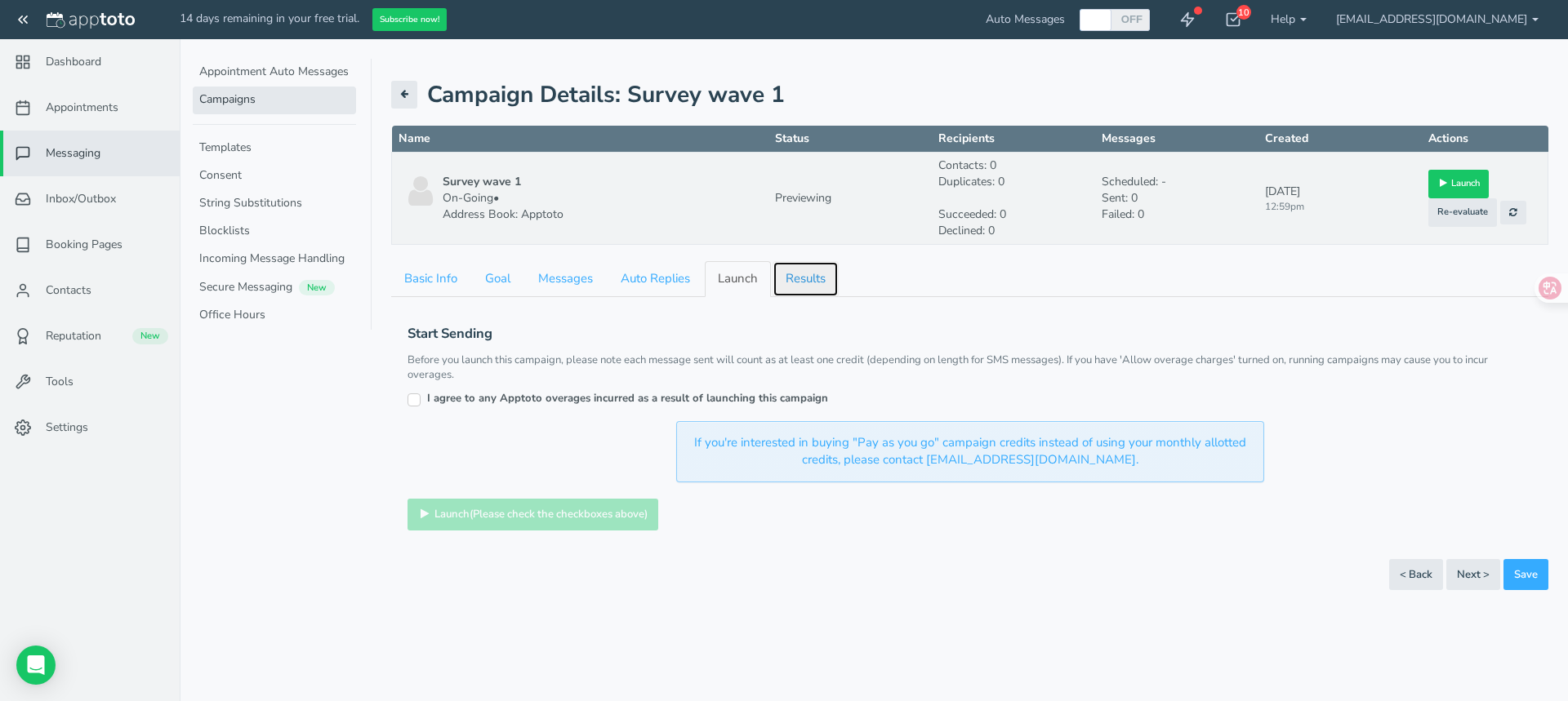
click at [804, 279] on link "Results" at bounding box center [806, 279] width 66 height 35
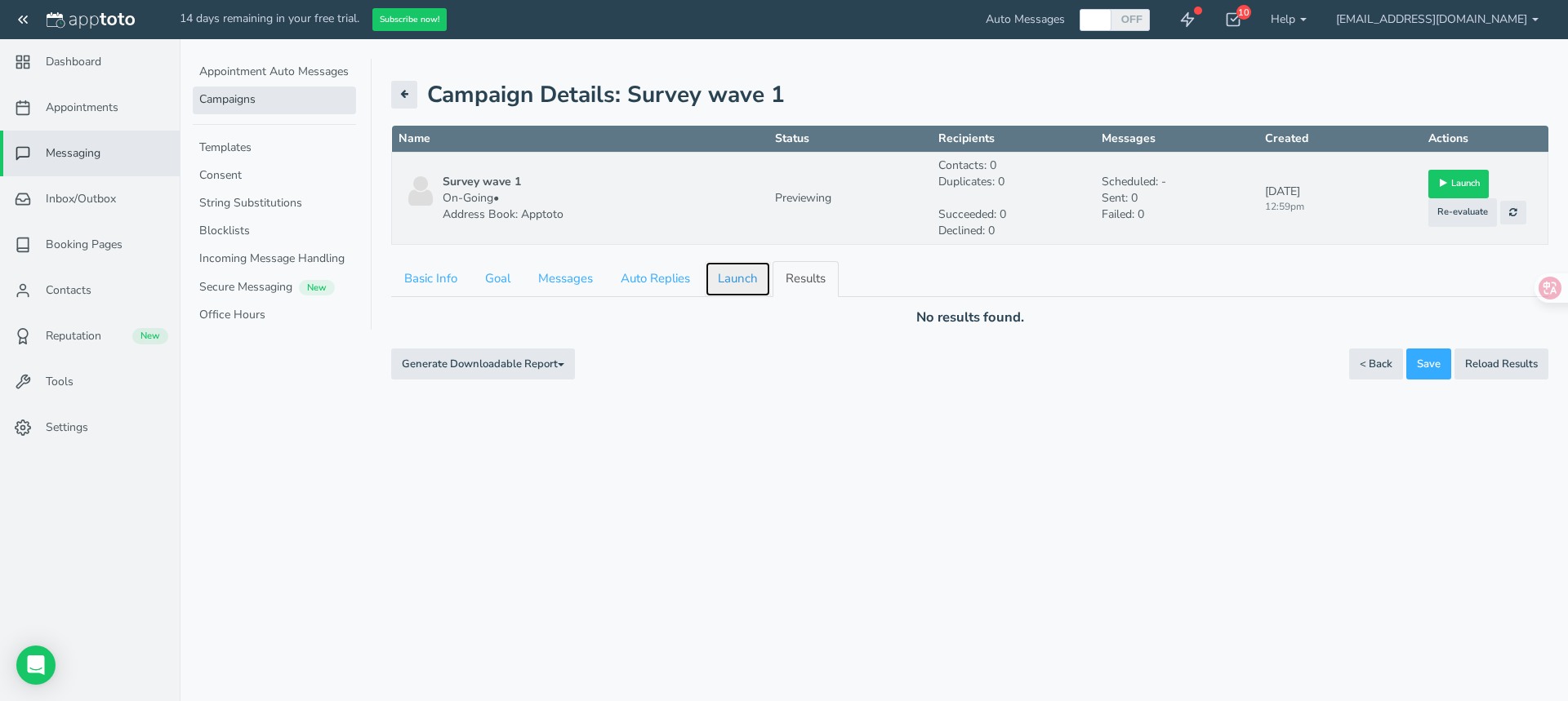
click at [707, 283] on link "Launch" at bounding box center [738, 279] width 66 height 35
